Goal: Information Seeking & Learning: Learn about a topic

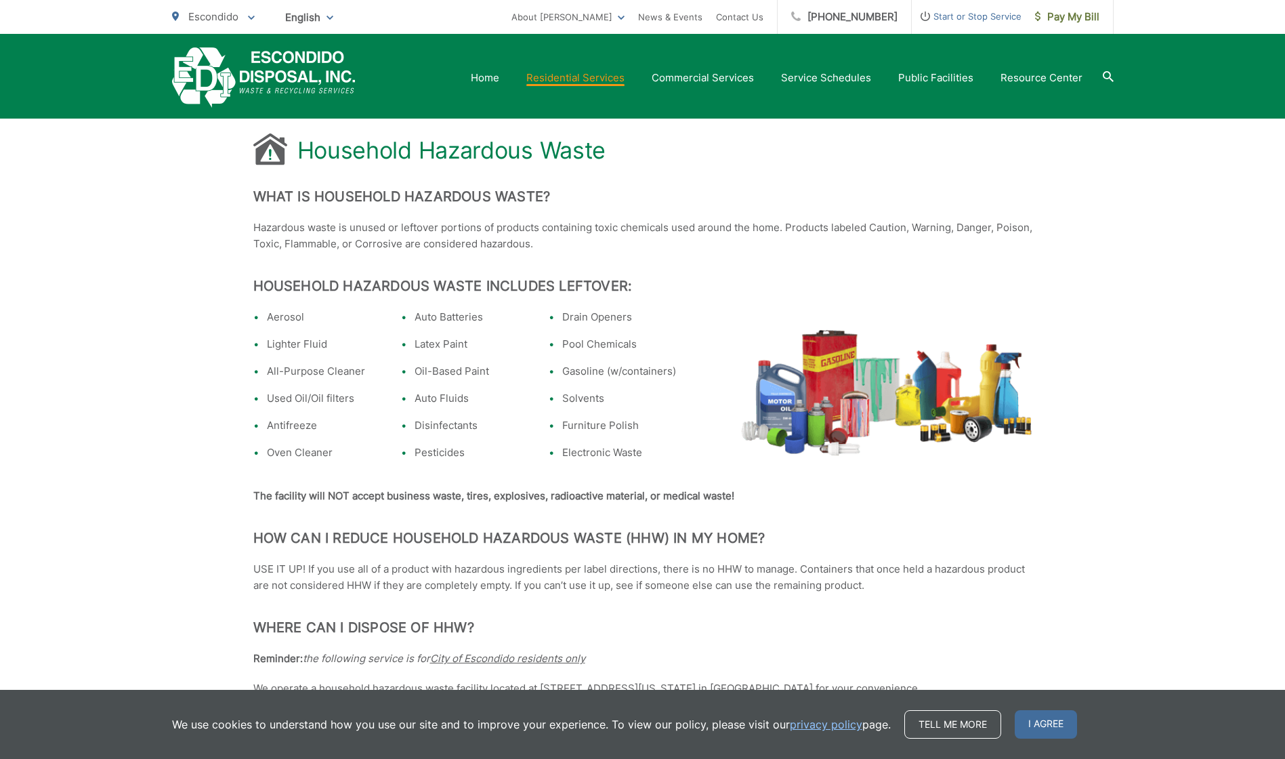
scroll to position [152, 0]
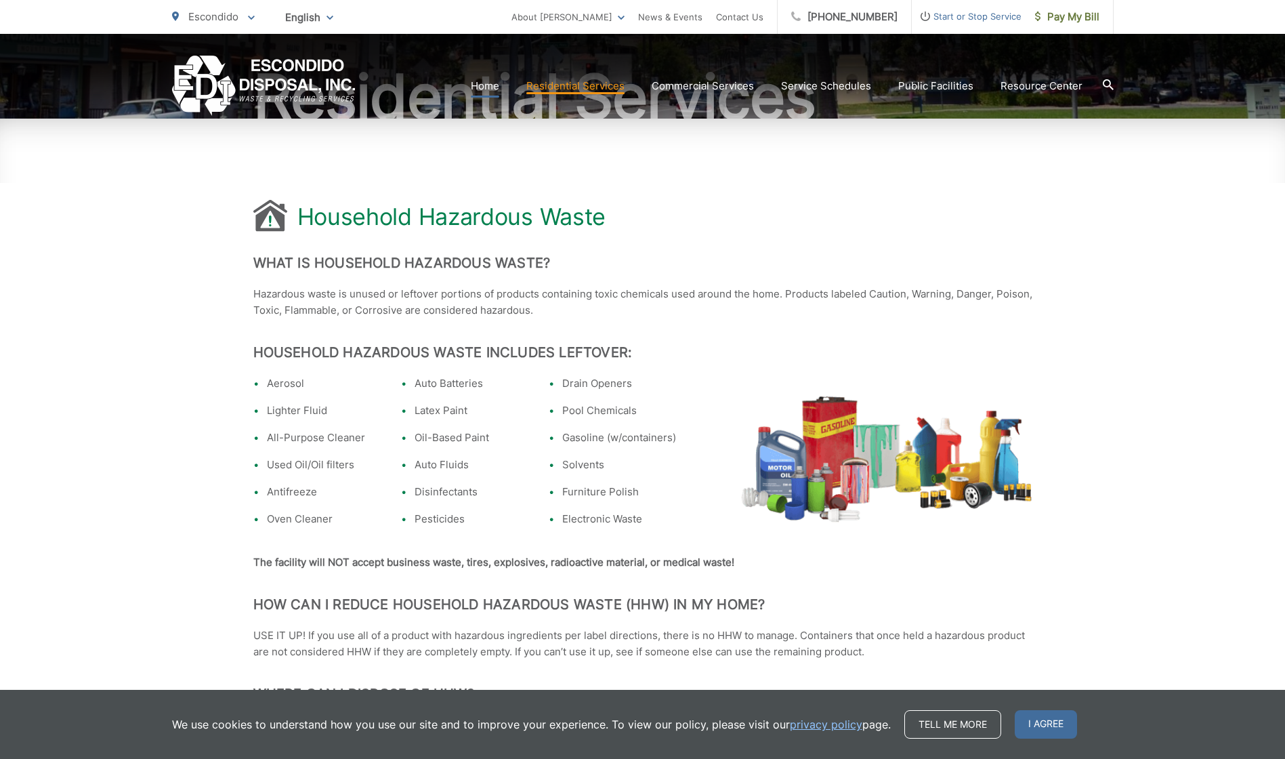
click at [495, 85] on link "Home" at bounding box center [485, 86] width 28 height 16
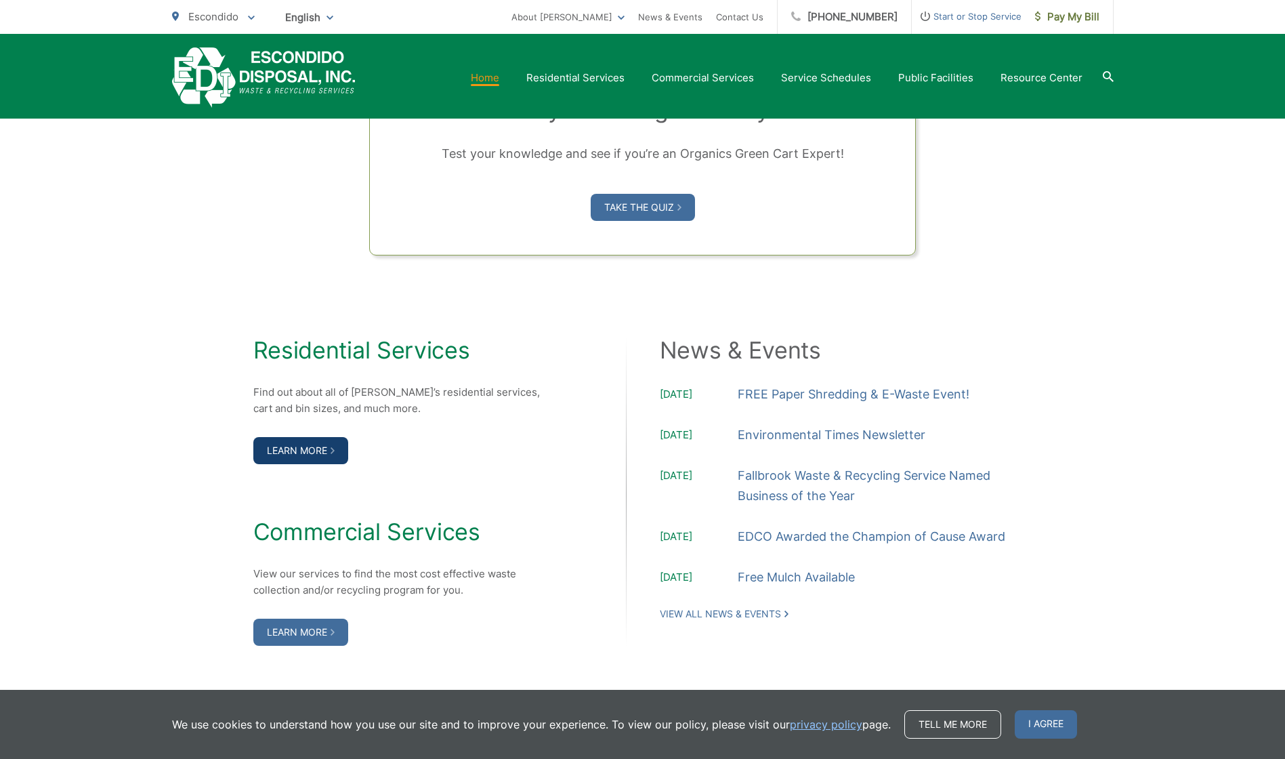
scroll to position [1220, 0]
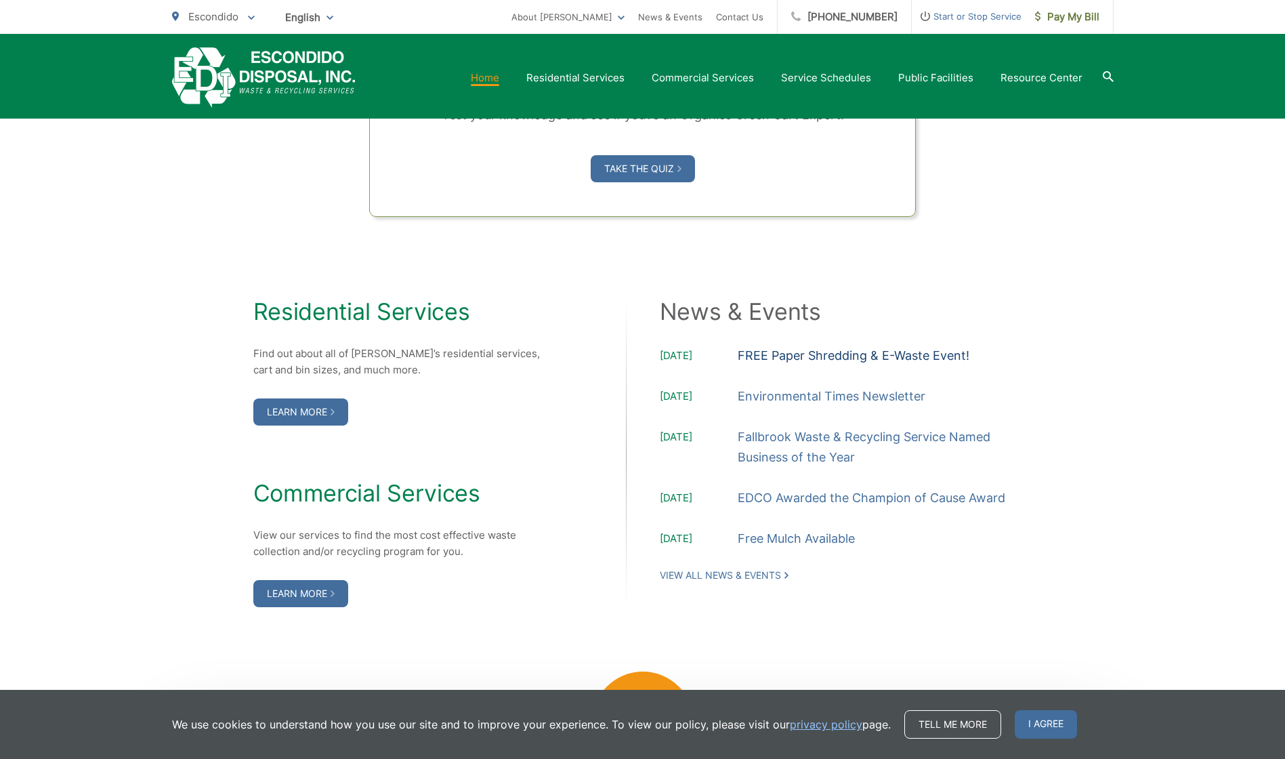
click at [772, 354] on link "FREE Paper Shredding & E-Waste Event!" at bounding box center [854, 356] width 232 height 20
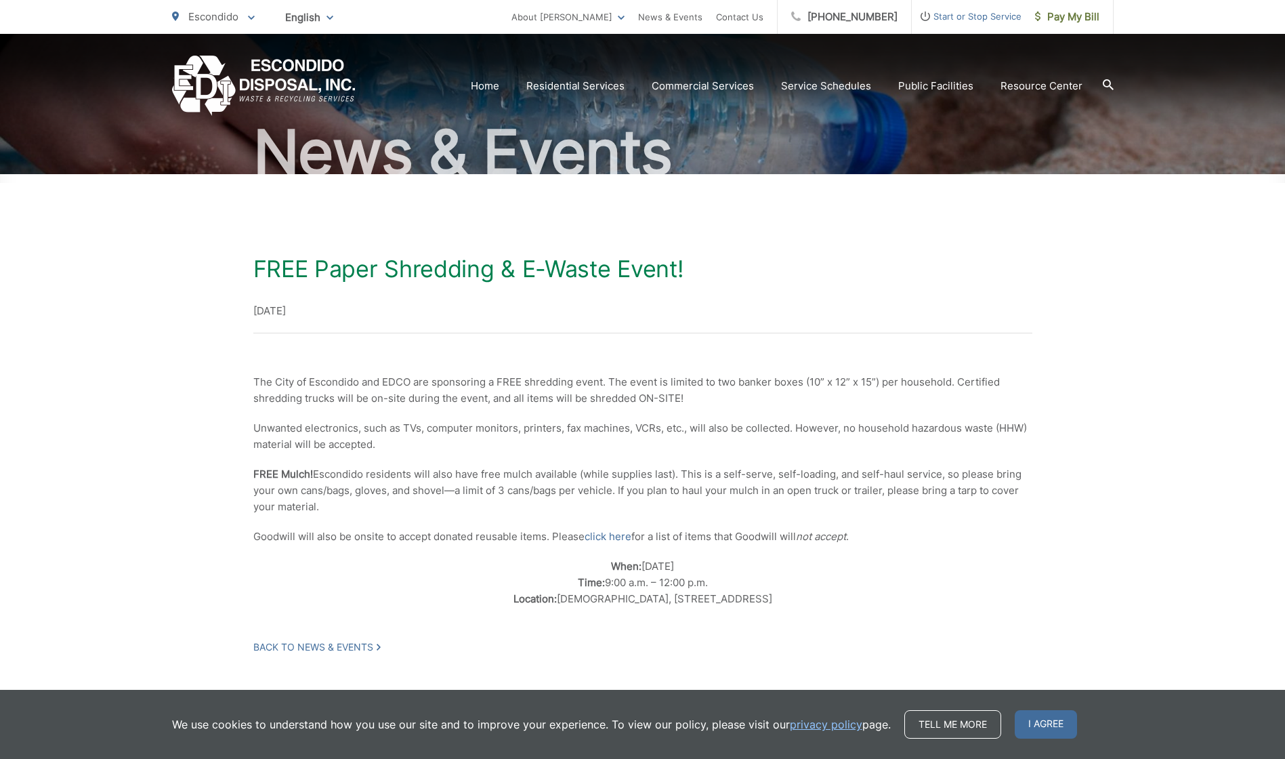
scroll to position [136, 0]
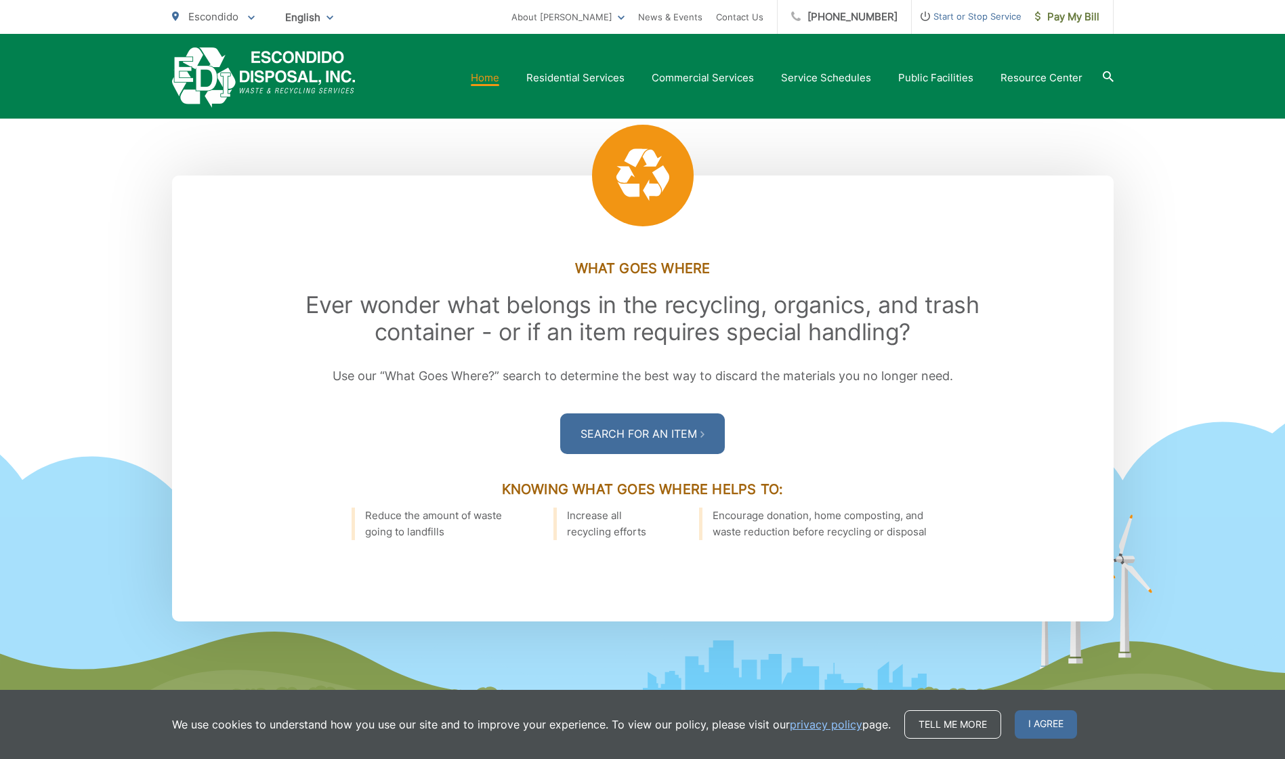
scroll to position [1762, 0]
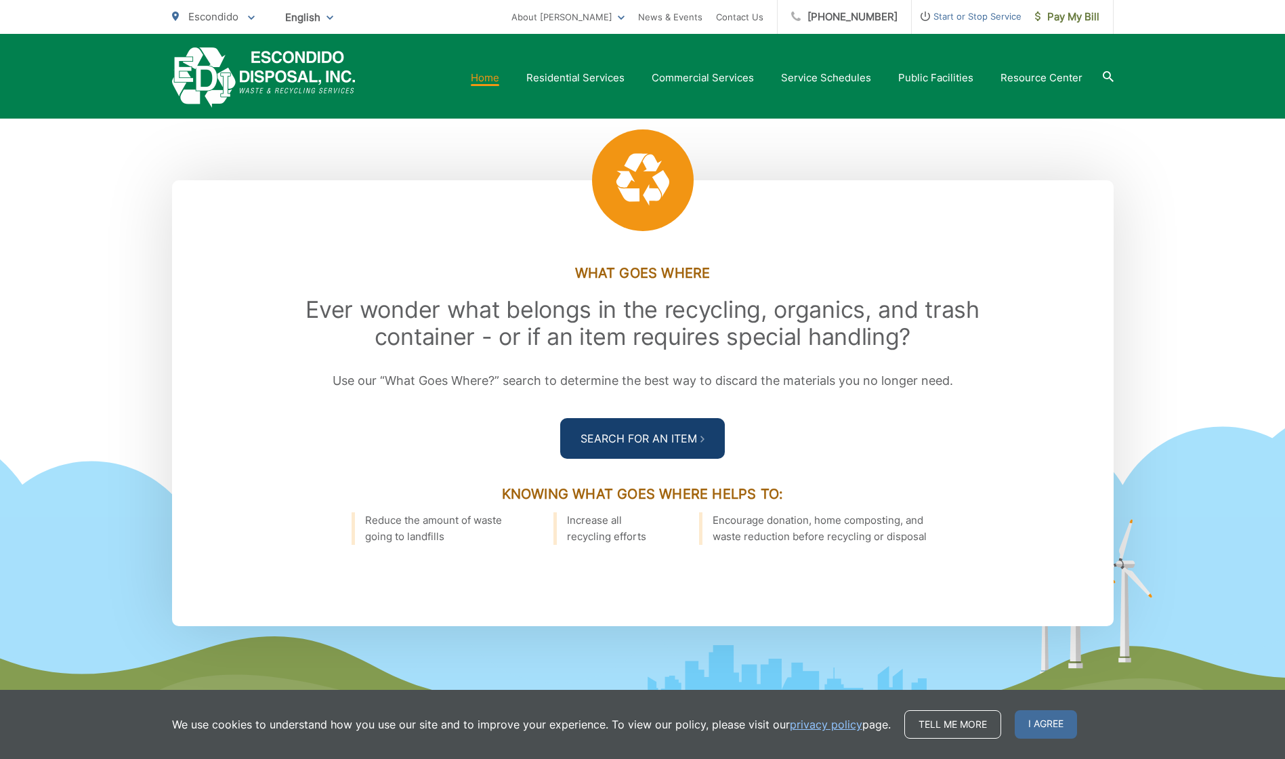
click at [656, 429] on link "Search For an Item" at bounding box center [642, 438] width 165 height 41
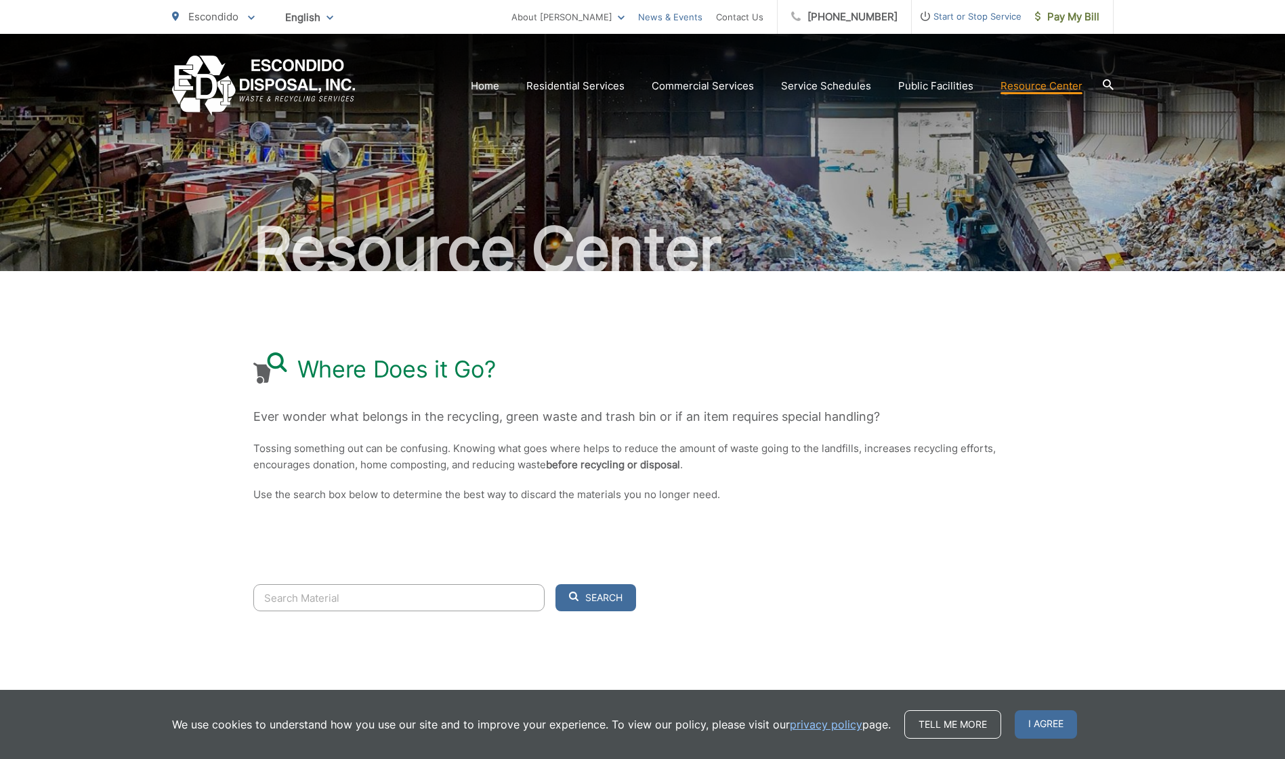
click at [679, 16] on link "News & Events" at bounding box center [670, 17] width 64 height 16
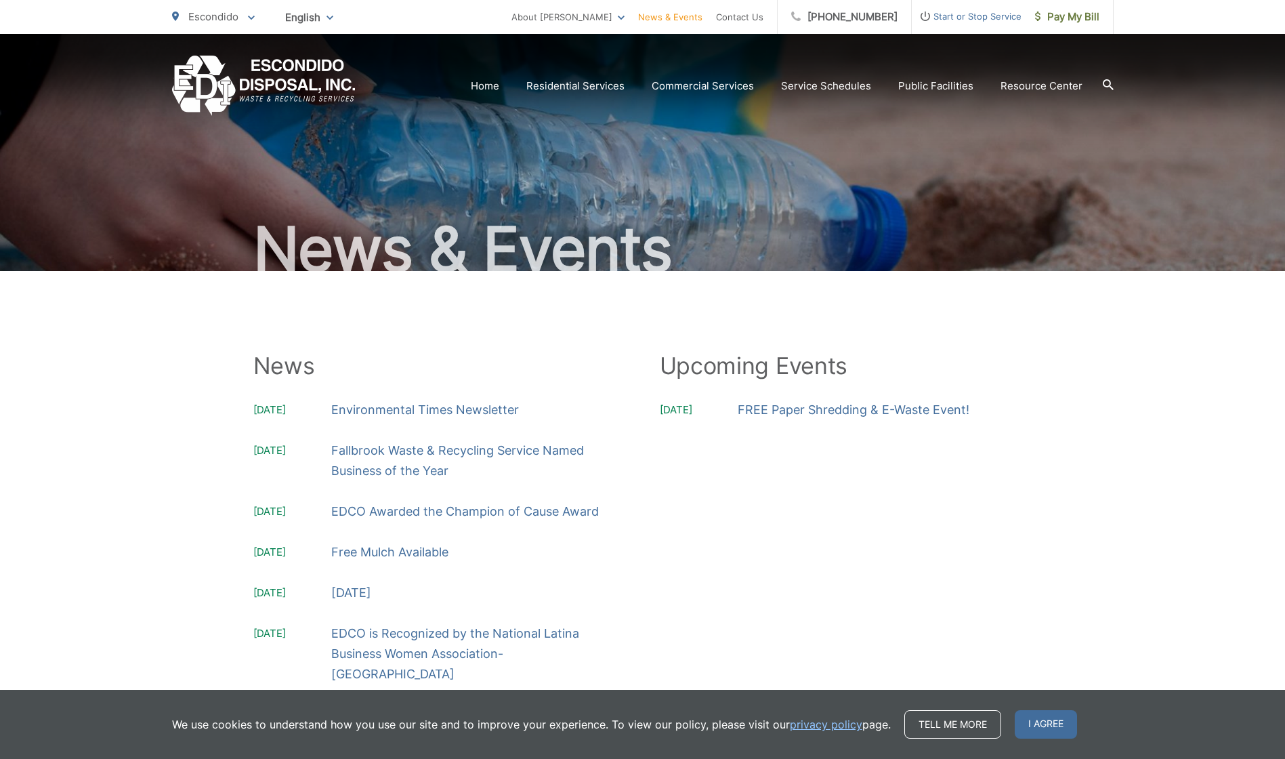
click at [207, 14] on span "Escondido" at bounding box center [213, 16] width 50 height 13
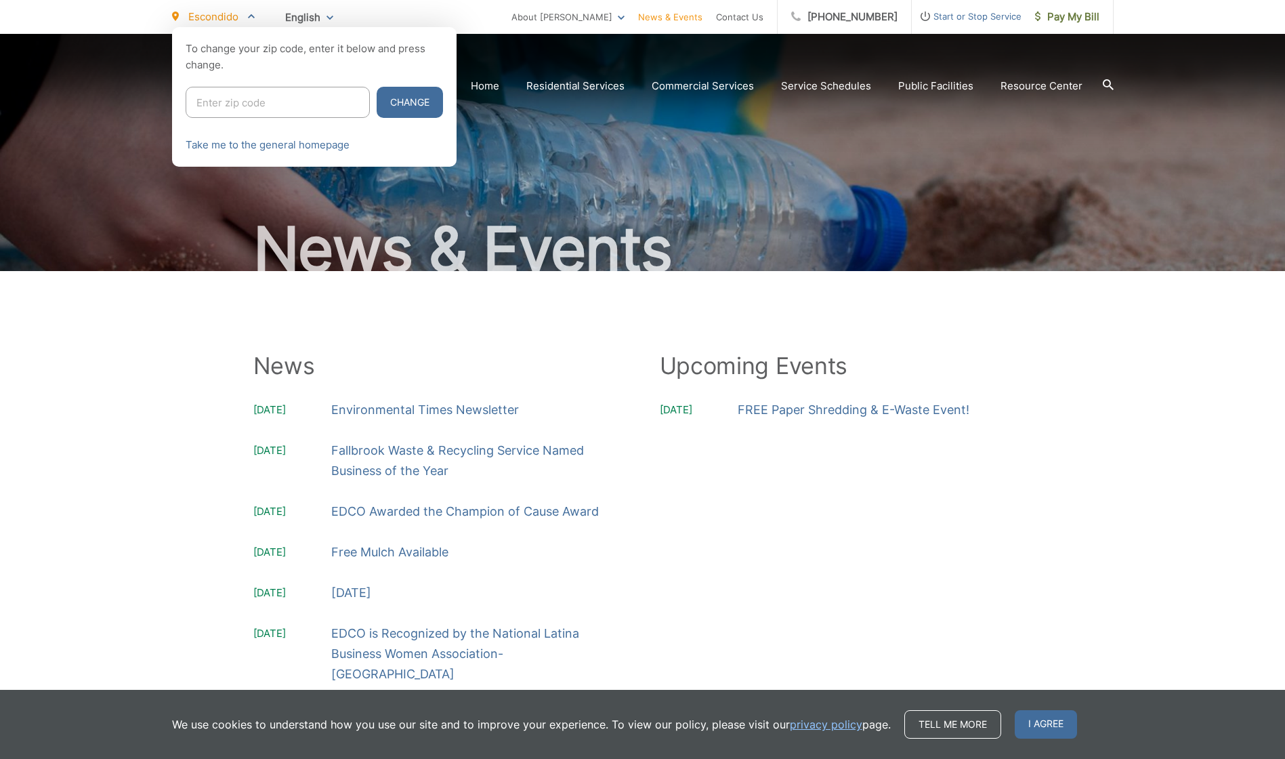
click at [207, 14] on span "Escondido" at bounding box center [213, 16] width 50 height 13
